Goal: Information Seeking & Learning: Learn about a topic

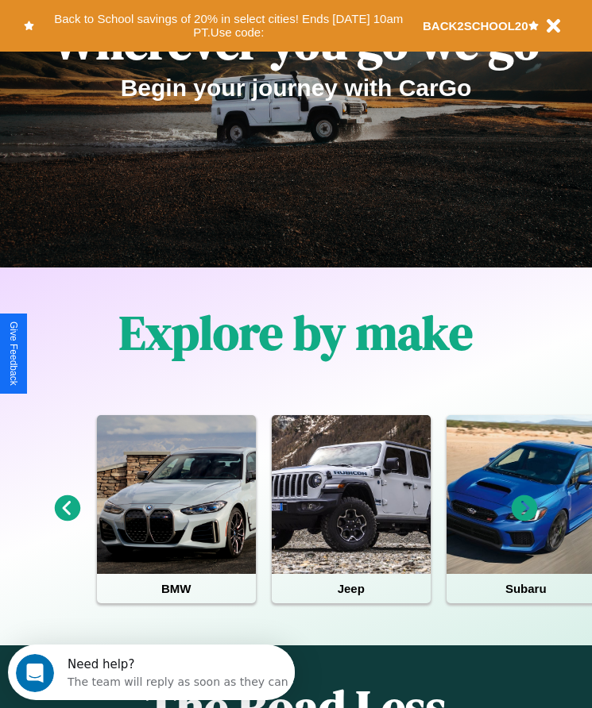
scroll to position [265, 0]
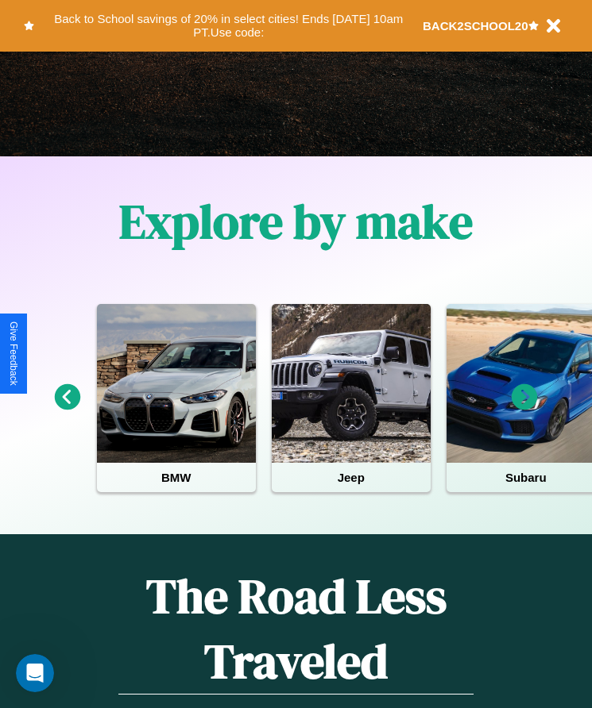
click at [67, 408] on icon at bounding box center [68, 397] width 26 height 26
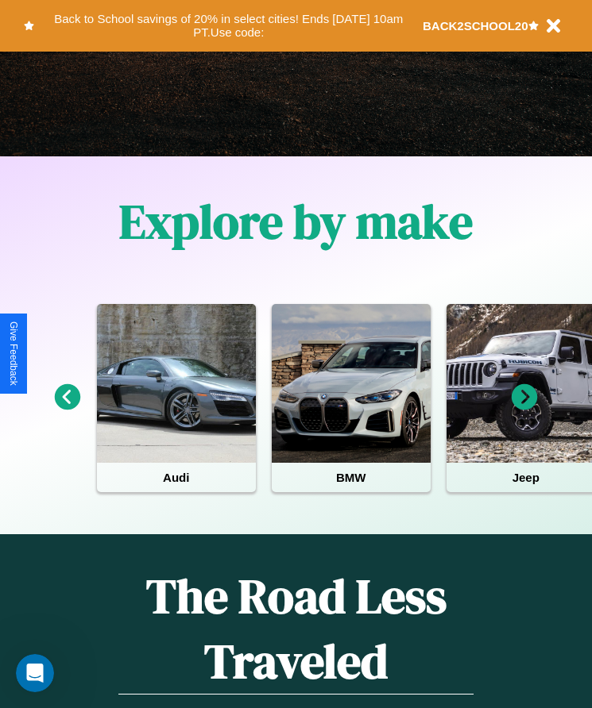
click at [524, 408] on icon at bounding box center [524, 397] width 26 height 26
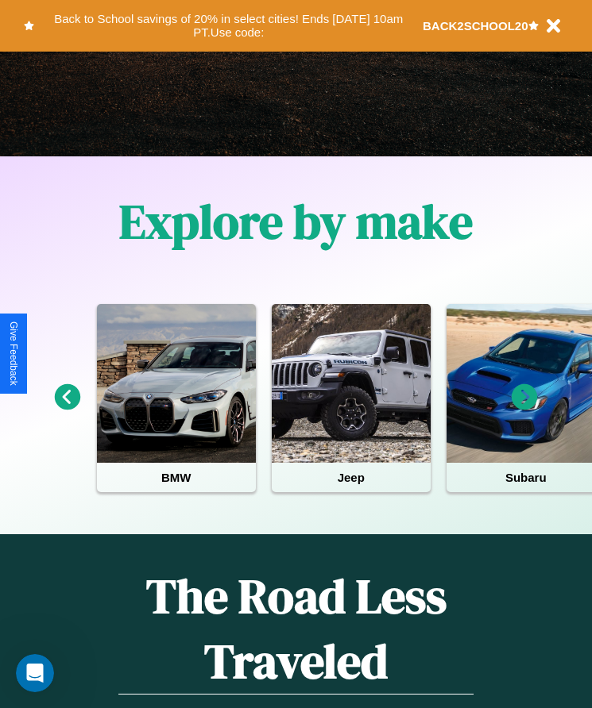
click at [524, 408] on icon at bounding box center [524, 397] width 26 height 26
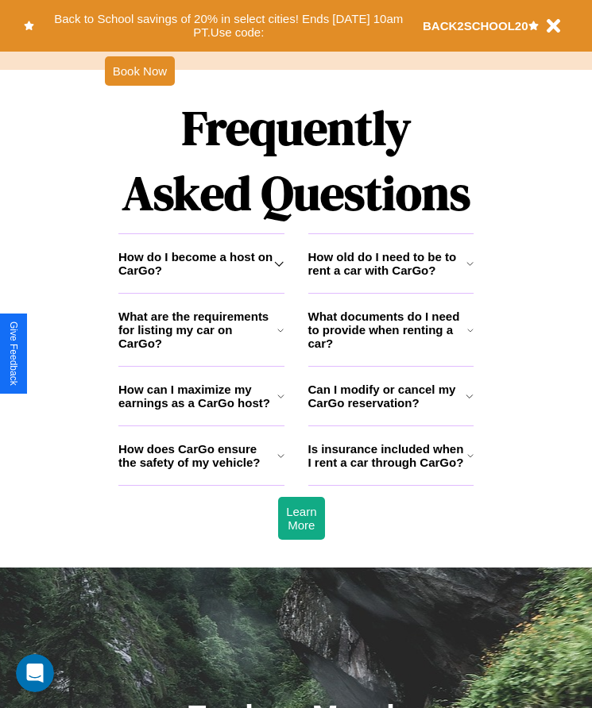
scroll to position [2071, 0]
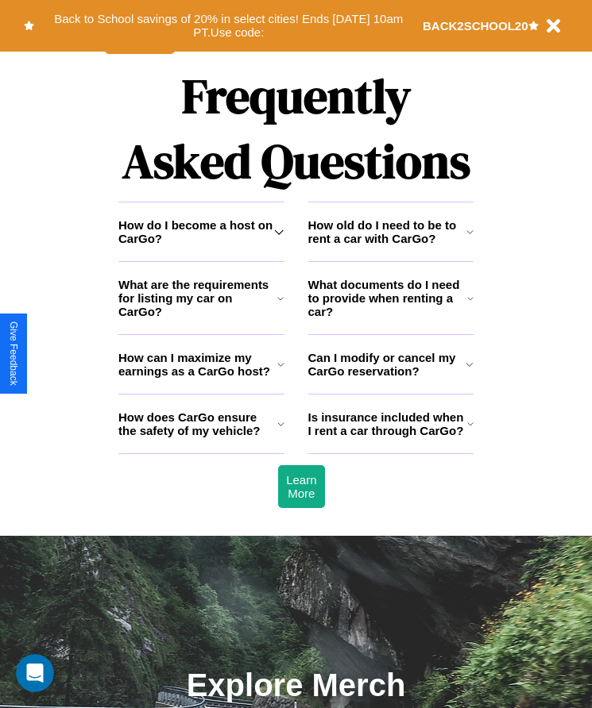
click at [470, 305] on icon at bounding box center [470, 298] width 6 height 13
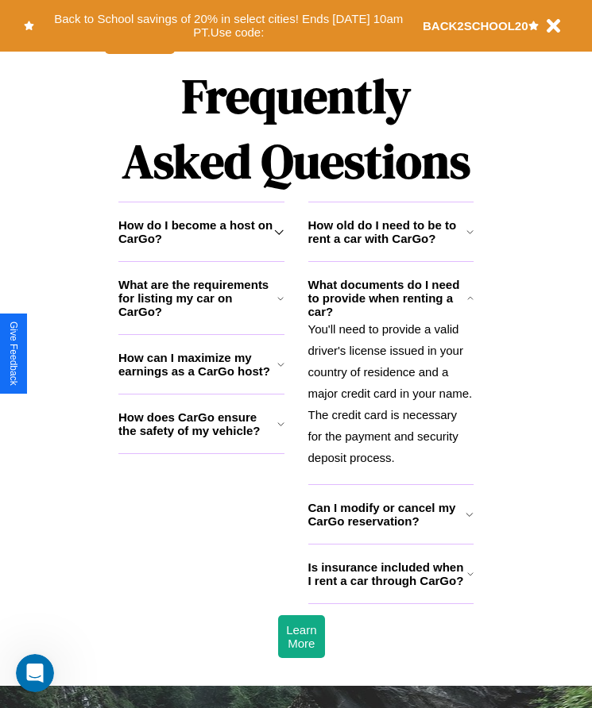
click at [279, 238] on icon at bounding box center [279, 232] width 10 height 13
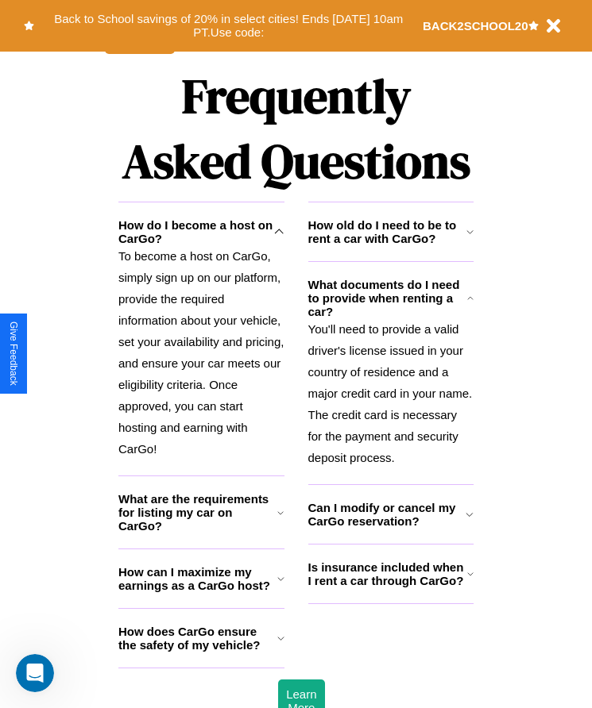
click at [390, 588] on h3 "Is insurance included when I rent a car through CarGo?" at bounding box center [387, 574] width 159 height 27
click at [201, 652] on h3 "How does CarGo ensure the safety of my vehicle?" at bounding box center [197, 638] width 159 height 27
click at [201, 533] on h3 "What are the requirements for listing my car on CarGo?" at bounding box center [197, 512] width 159 height 40
click at [390, 399] on p "You'll need to provide a valid driver's license issued in your country of resid…" at bounding box center [391, 393] width 166 height 150
